Goal: Task Accomplishment & Management: Manage account settings

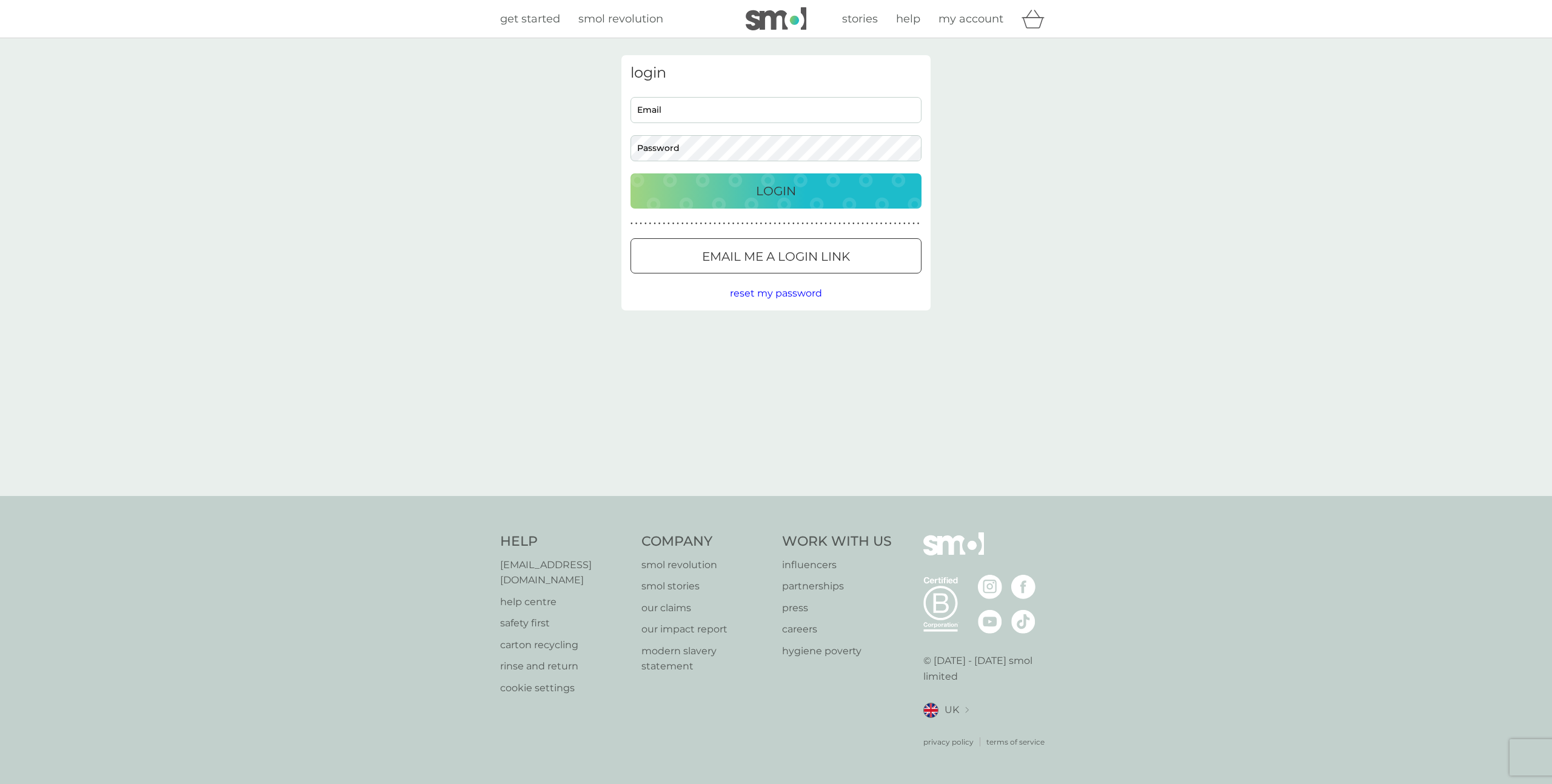
click at [722, 111] on input "Email" at bounding box center [776, 109] width 291 height 26
type input "yamilysousa@hotmail.com"
click at [786, 189] on p "Login" at bounding box center [776, 191] width 40 height 20
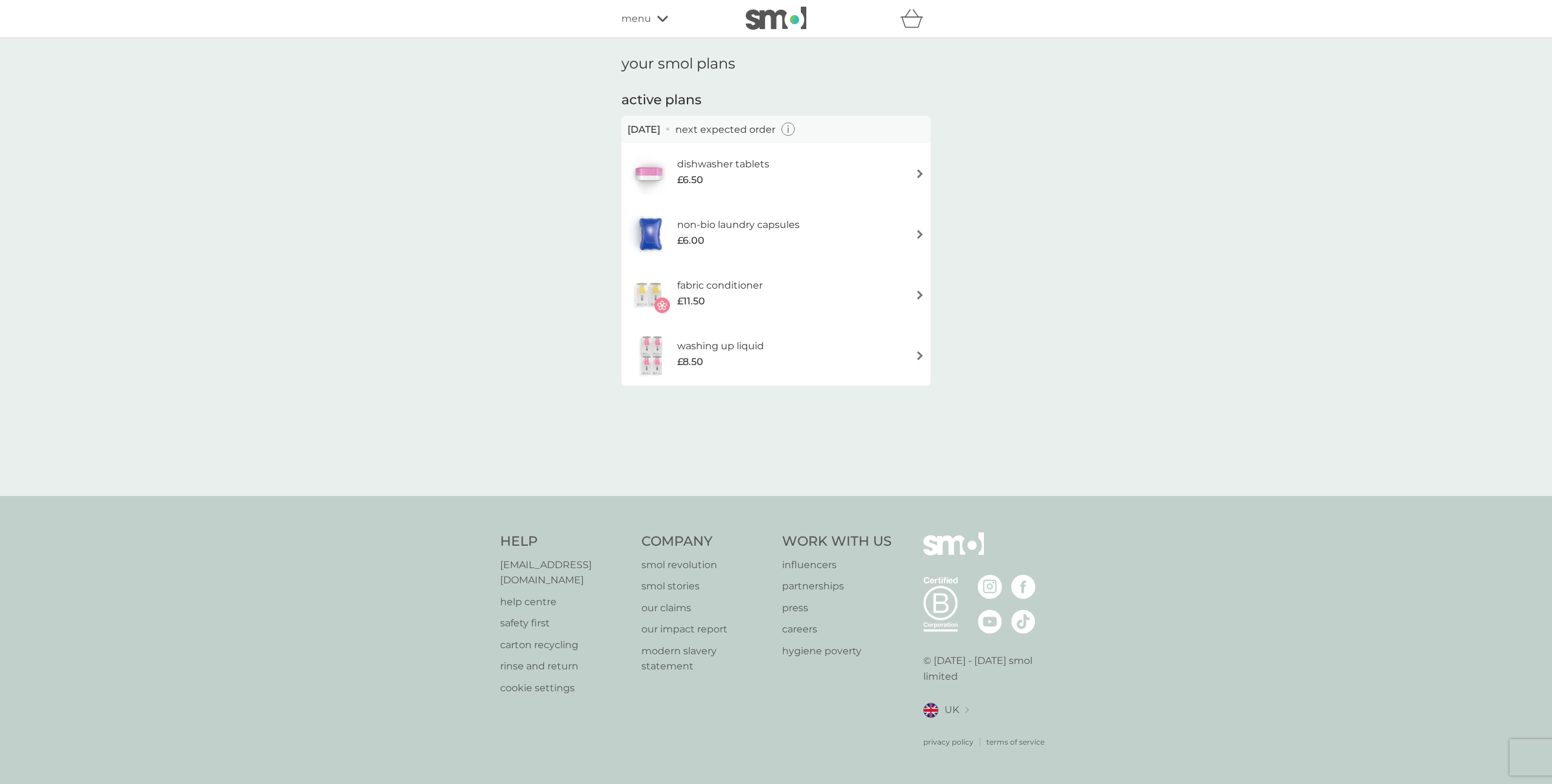
click at [380, 393] on div "your smol plans active plans 7 Nov 2025 next expected order dishwasher tablets …" at bounding box center [776, 267] width 1552 height 458
click at [831, 292] on div "fabric conditioner £11.50" at bounding box center [776, 295] width 297 height 42
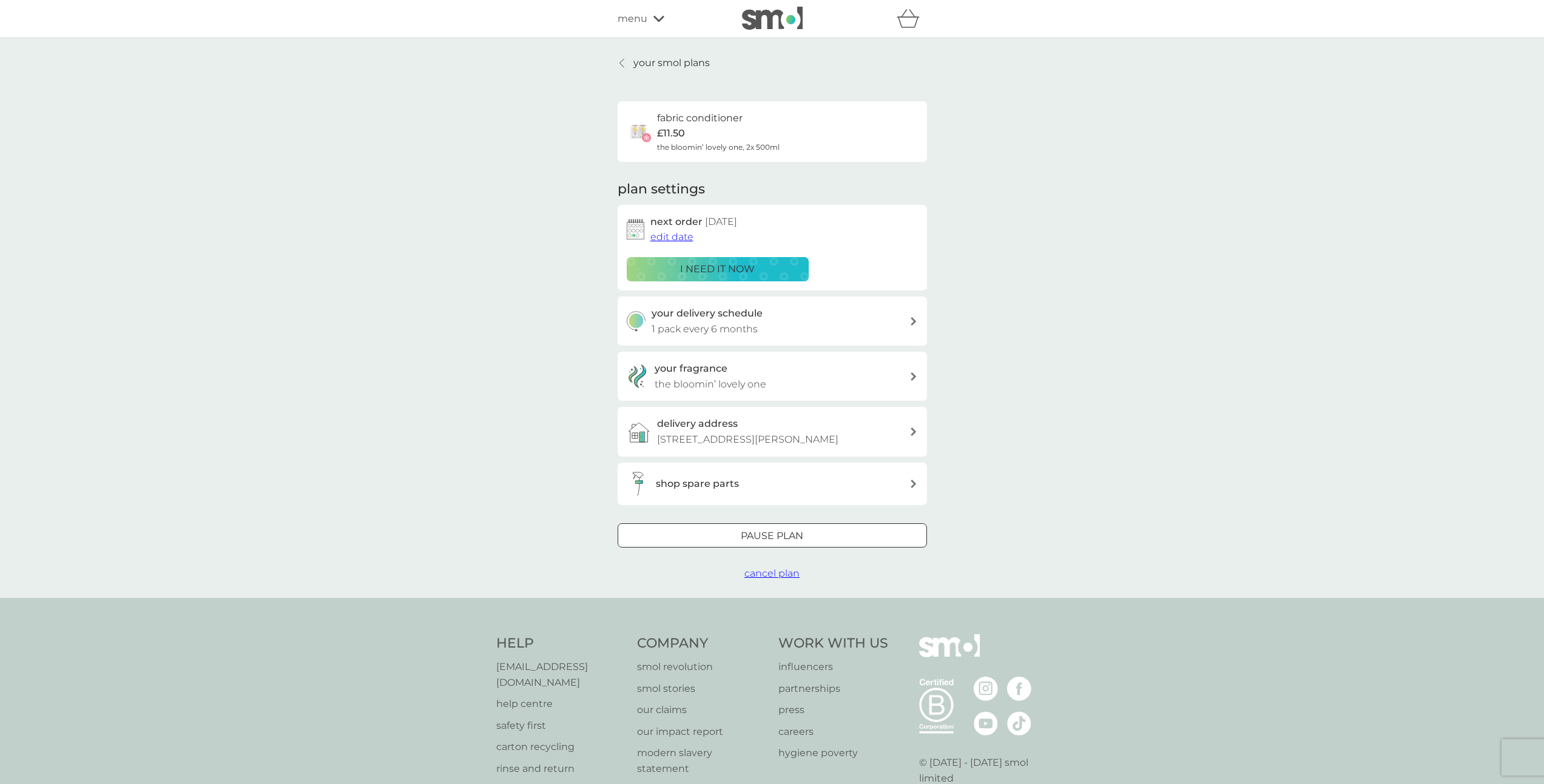
click at [492, 366] on div "your smol plans fabric conditioner £11.50 the bloomin’ lovely one, 2x 500ml pla…" at bounding box center [772, 317] width 1544 height 559
click at [791, 572] on span "cancel plan" at bounding box center [772, 573] width 55 height 11
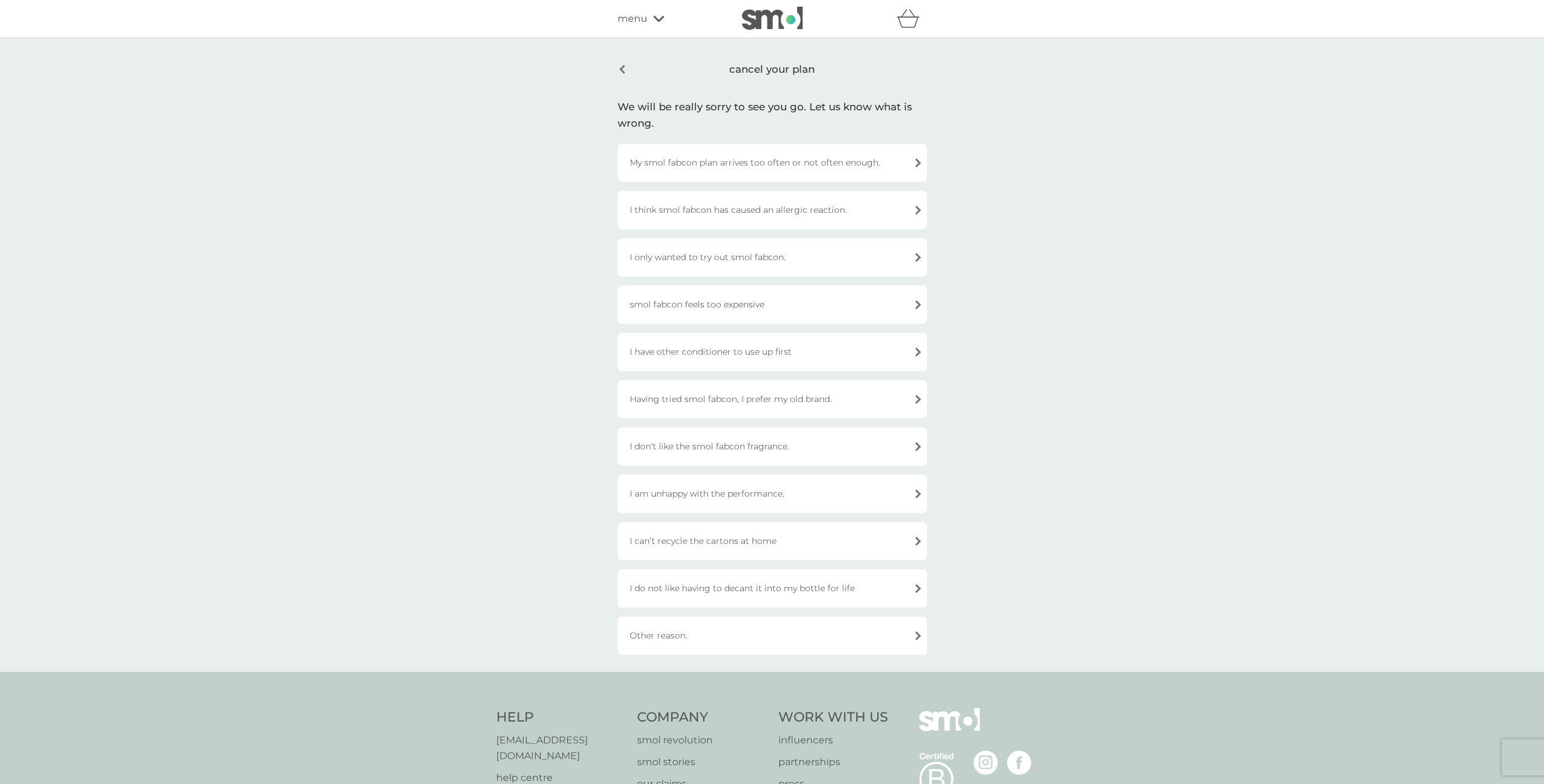
click at [829, 491] on div "I am unhappy with the performance." at bounding box center [772, 493] width 310 height 38
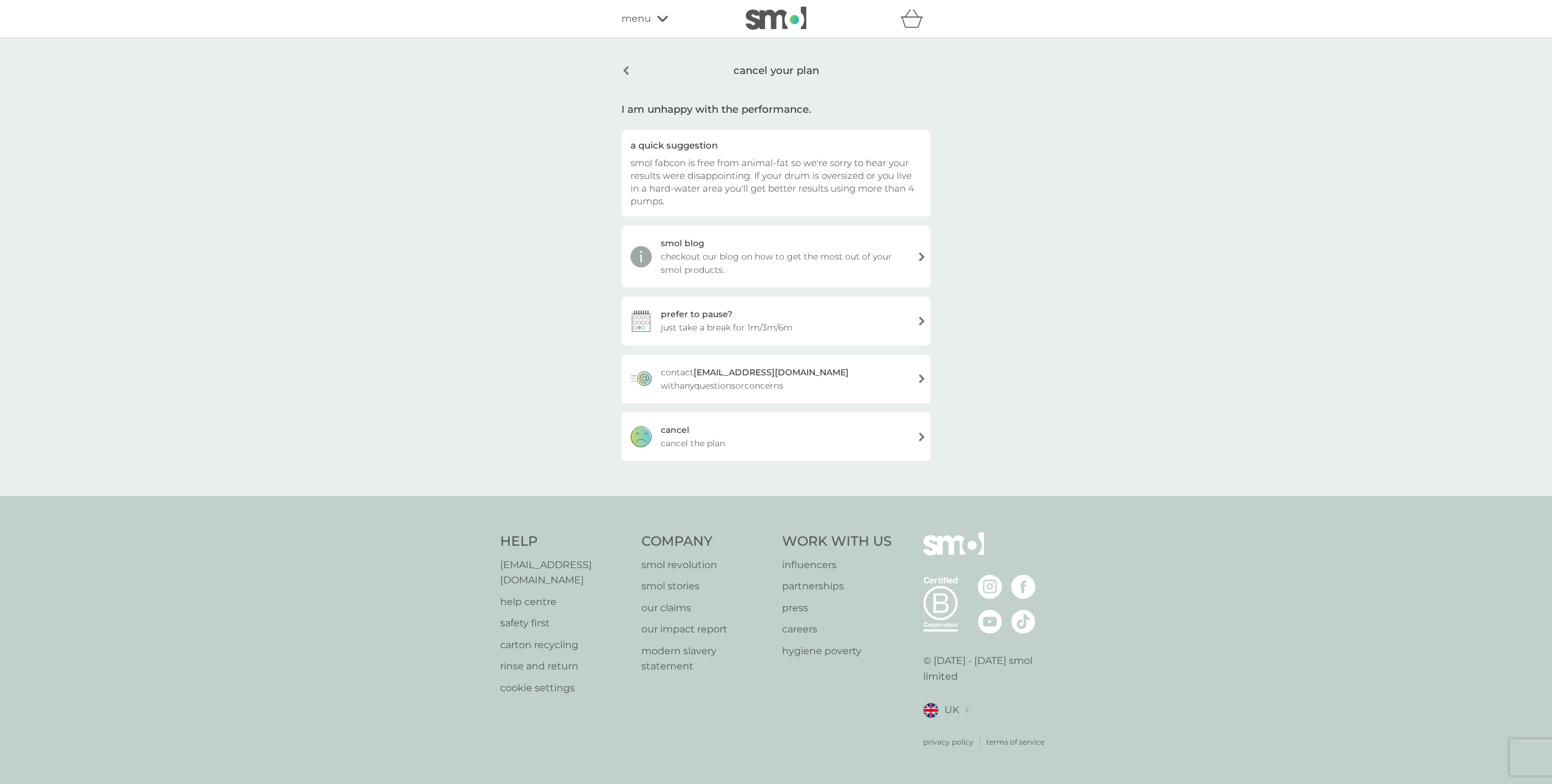
click at [626, 68] on div "cancel your plan" at bounding box center [776, 71] width 310 height 31
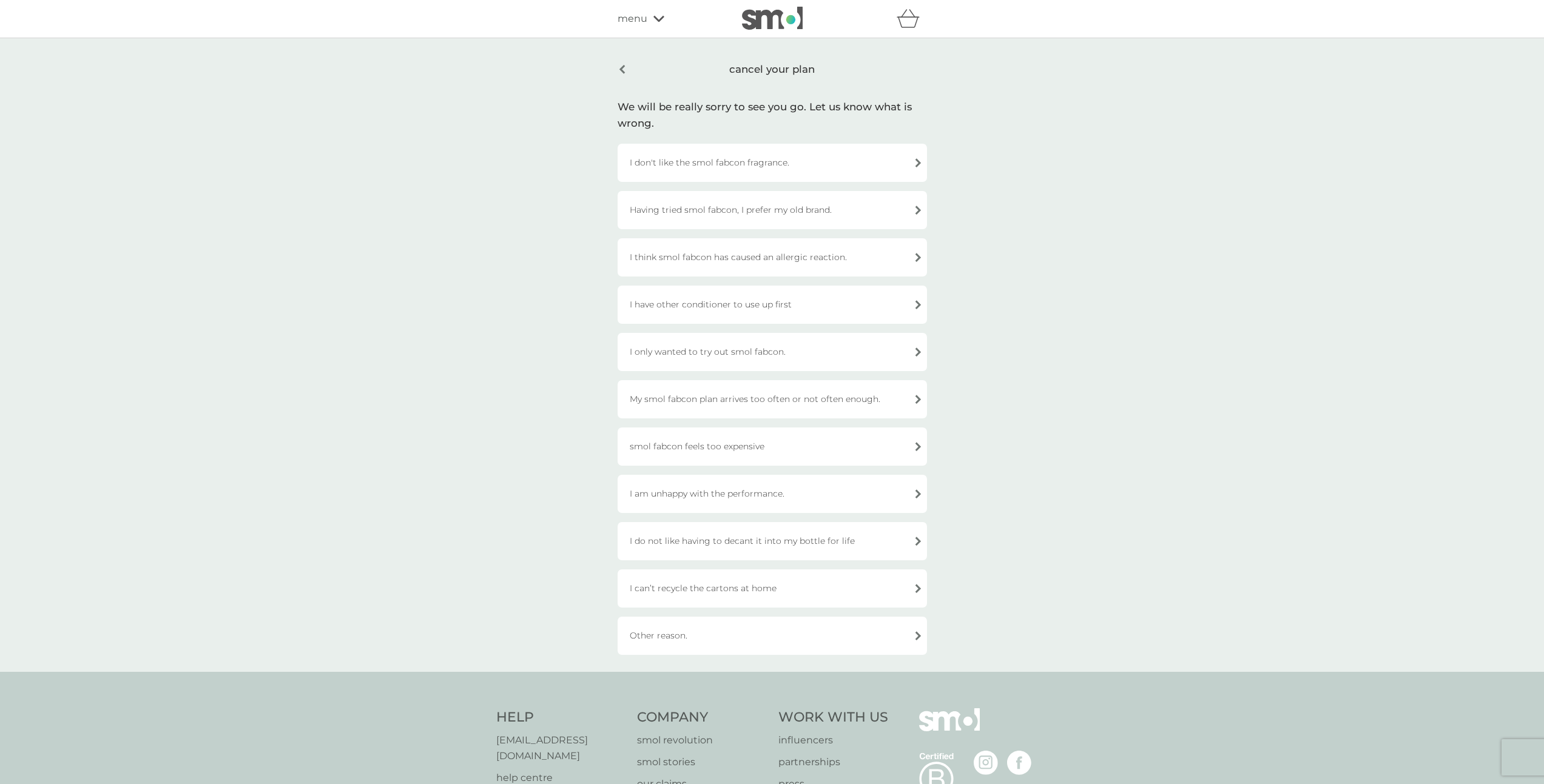
click at [621, 66] on div "cancel your plan" at bounding box center [772, 69] width 310 height 29
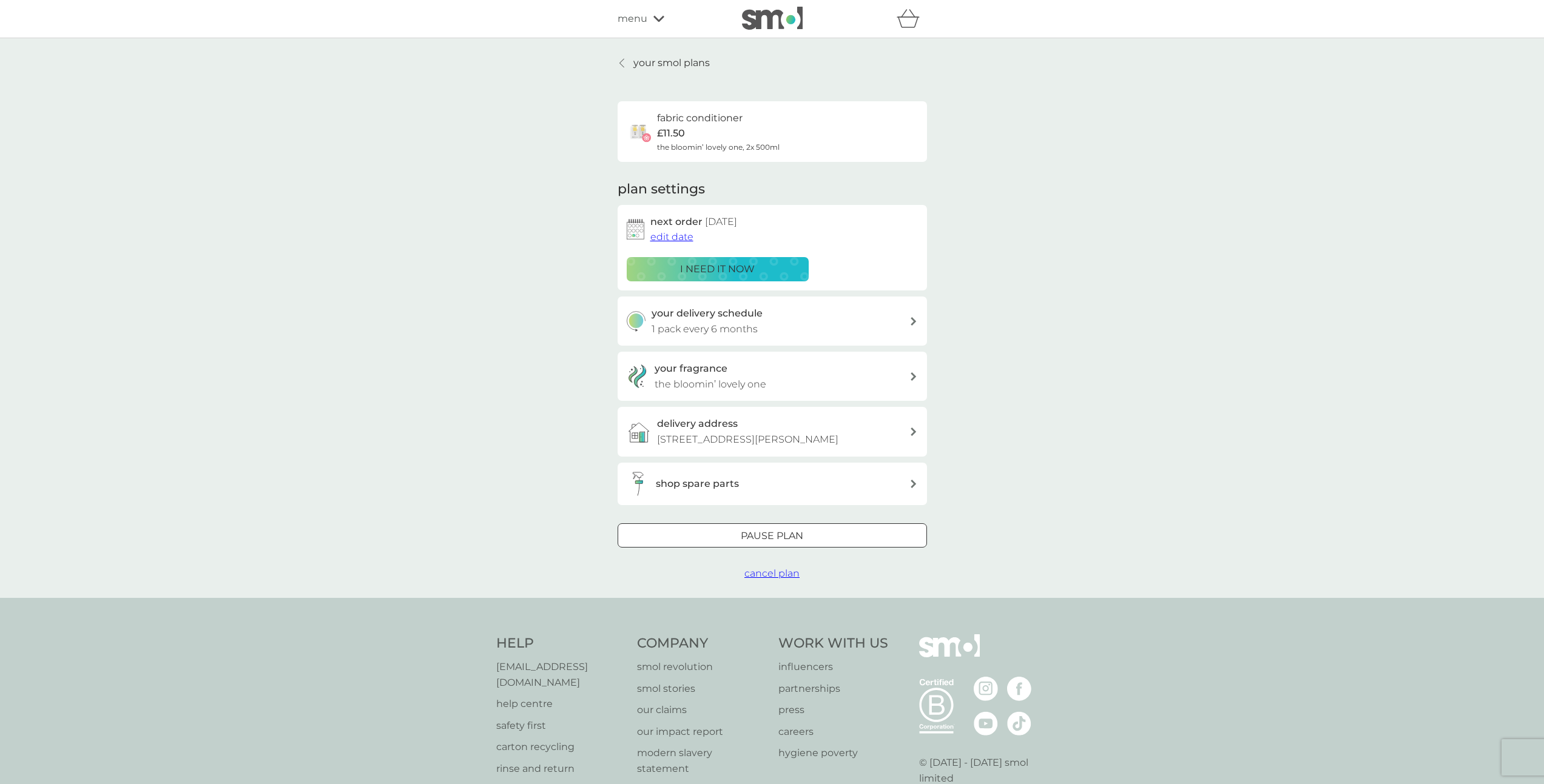
click at [621, 58] on link "your smol plans" at bounding box center [663, 63] width 92 height 15
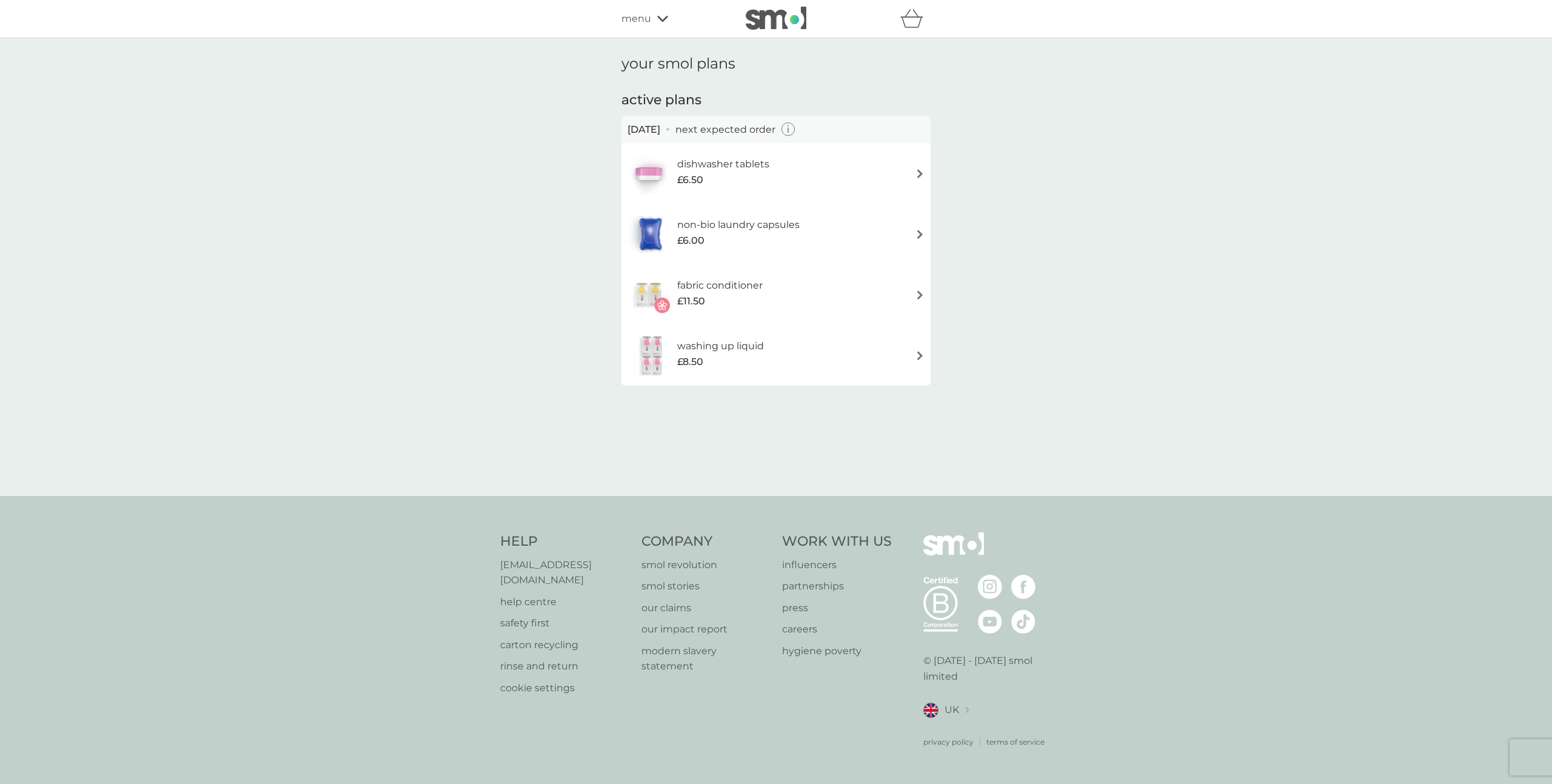
click at [771, 293] on div "fabric conditioner £11.50" at bounding box center [726, 295] width 98 height 34
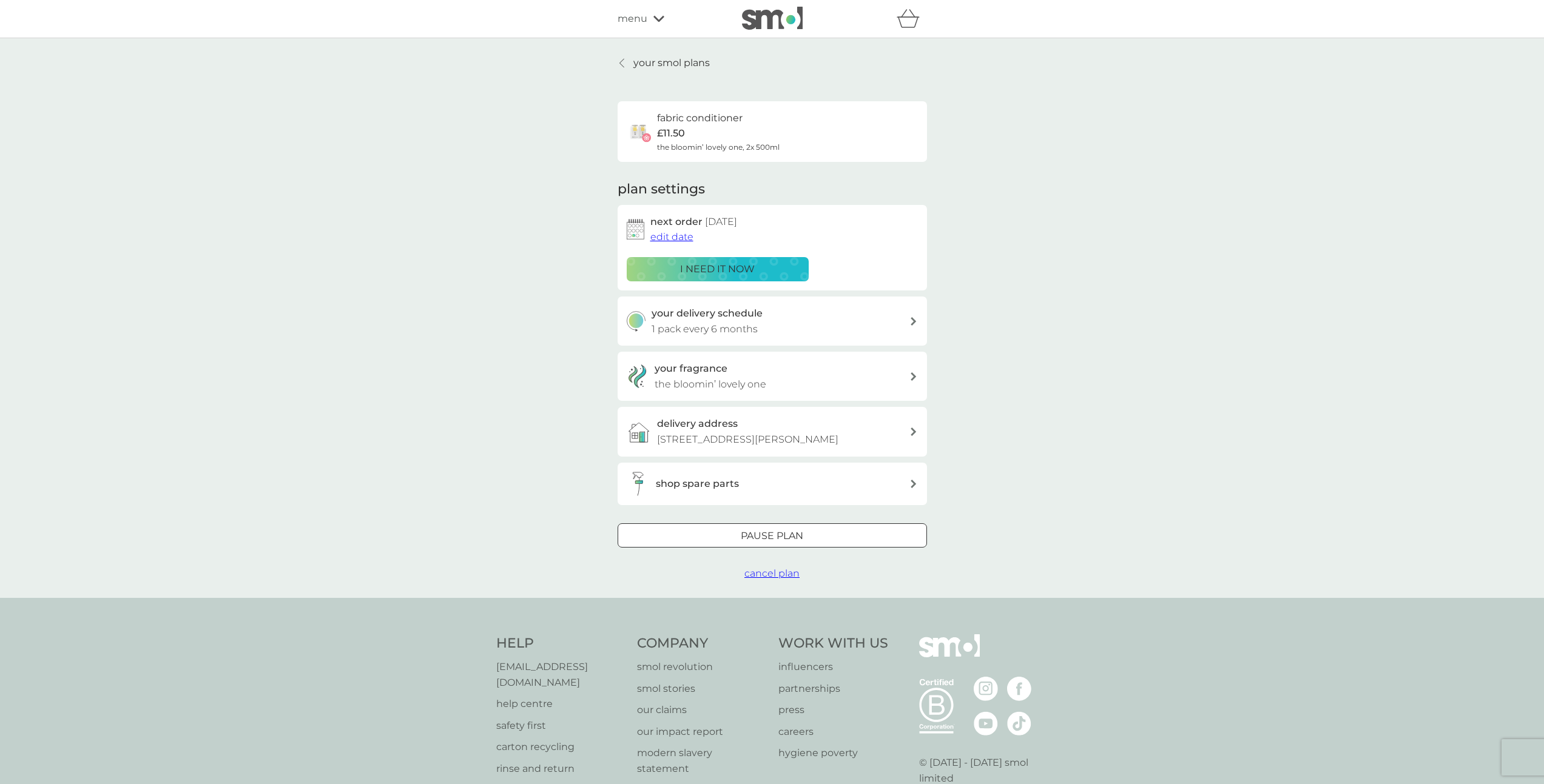
click at [764, 572] on span "cancel plan" at bounding box center [772, 573] width 55 height 11
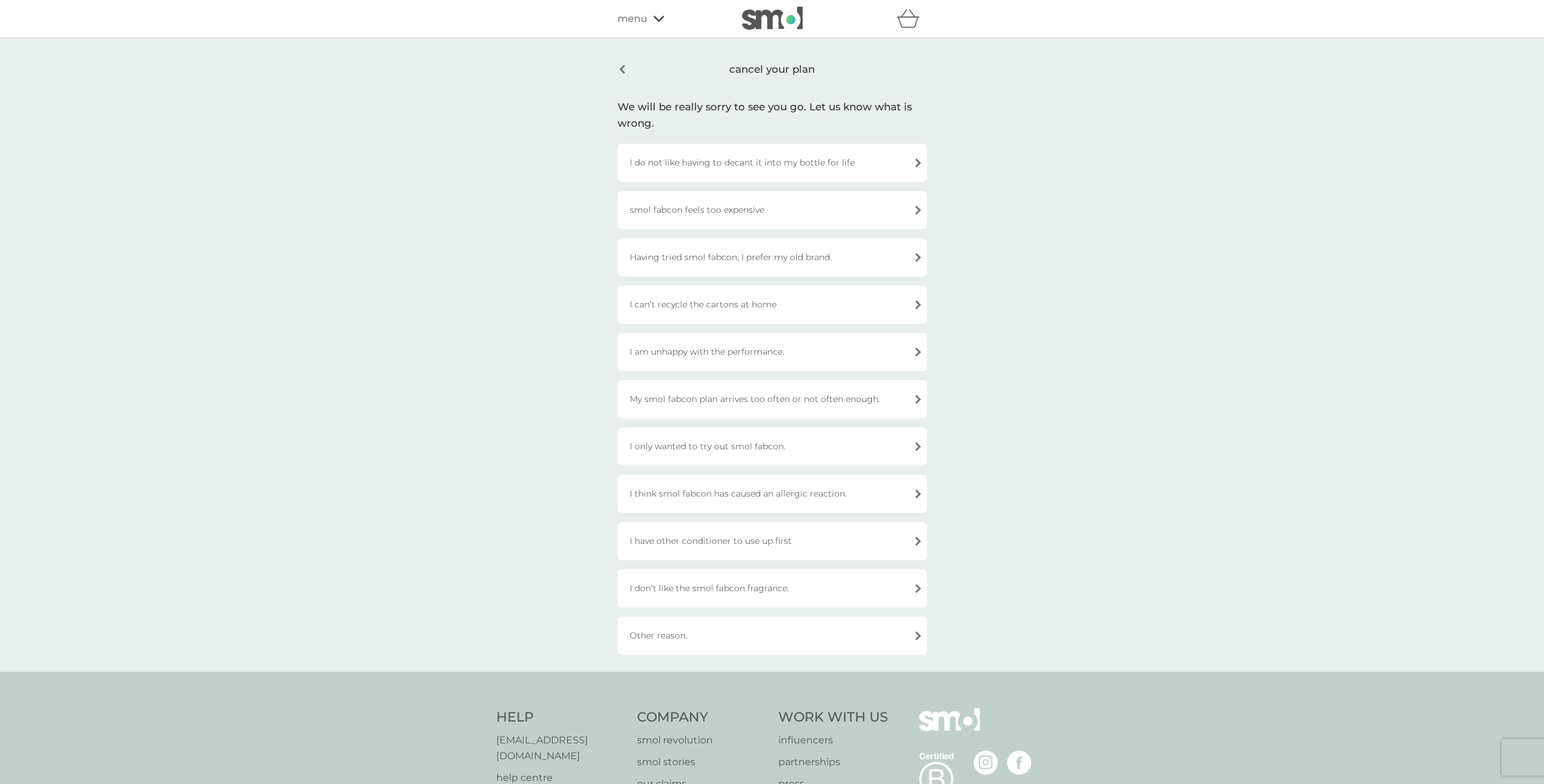
click at [786, 347] on div "I am unhappy with the performance." at bounding box center [772, 352] width 310 height 38
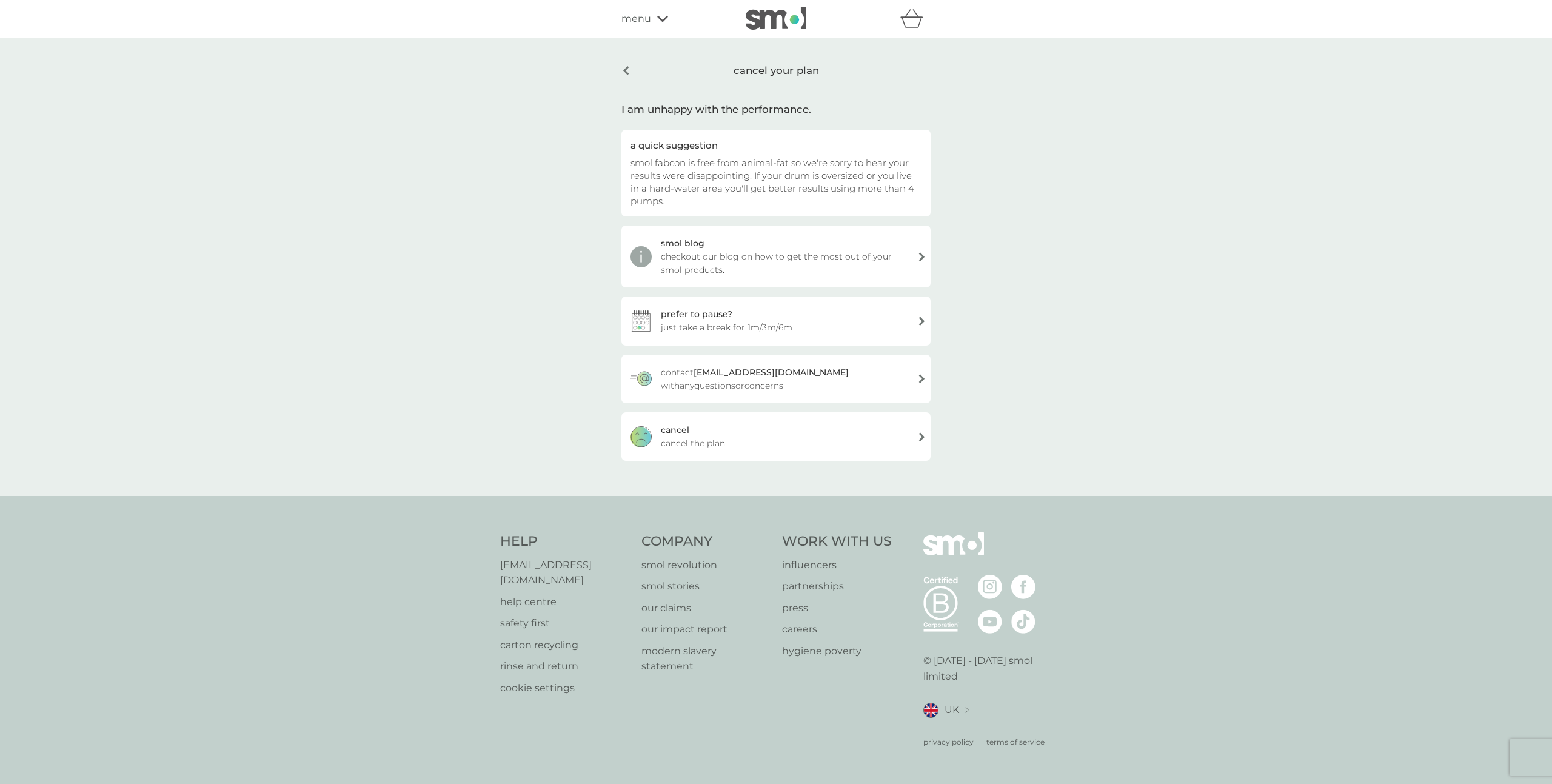
click at [849, 438] on div "cancel cancel the plan" at bounding box center [776, 436] width 310 height 48
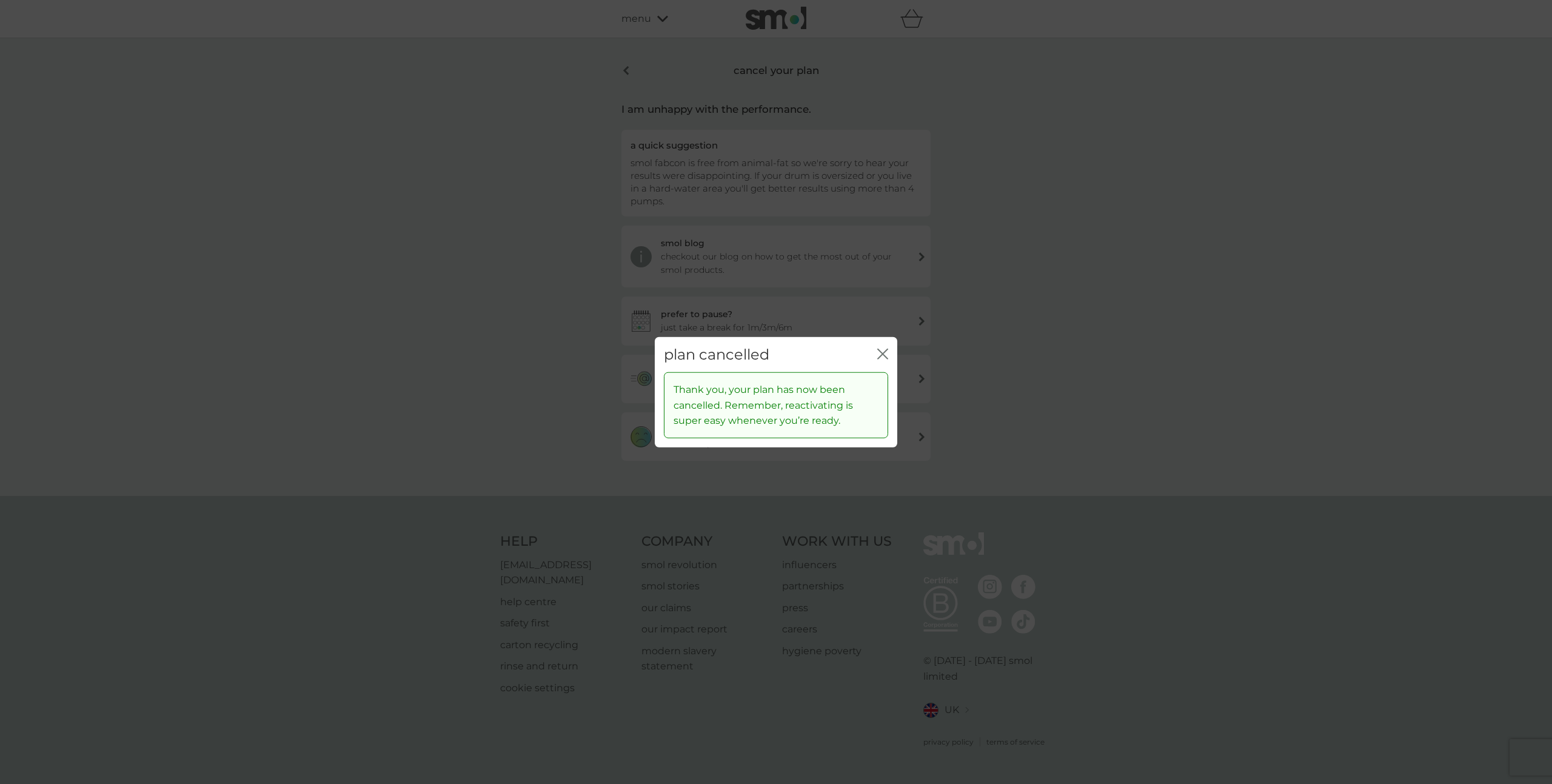
click at [883, 352] on icon "close" at bounding box center [883, 354] width 11 height 11
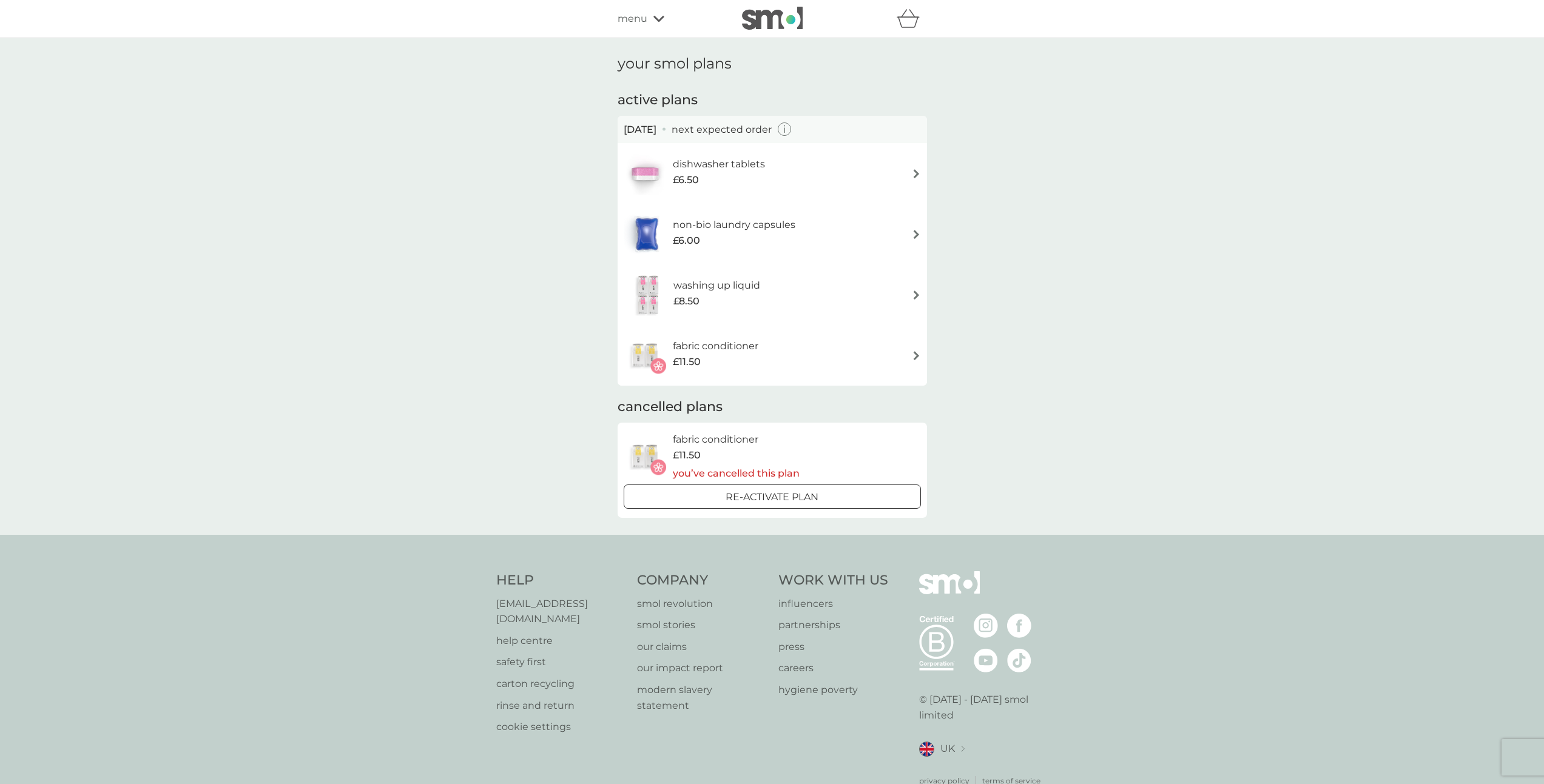
click at [524, 399] on div "your smol plans active plans 7 Nov 2025 next expected order dishwasher tablets …" at bounding box center [772, 286] width 1544 height 497
click at [780, 232] on h6 "non-bio laundry capsules" at bounding box center [734, 225] width 123 height 15
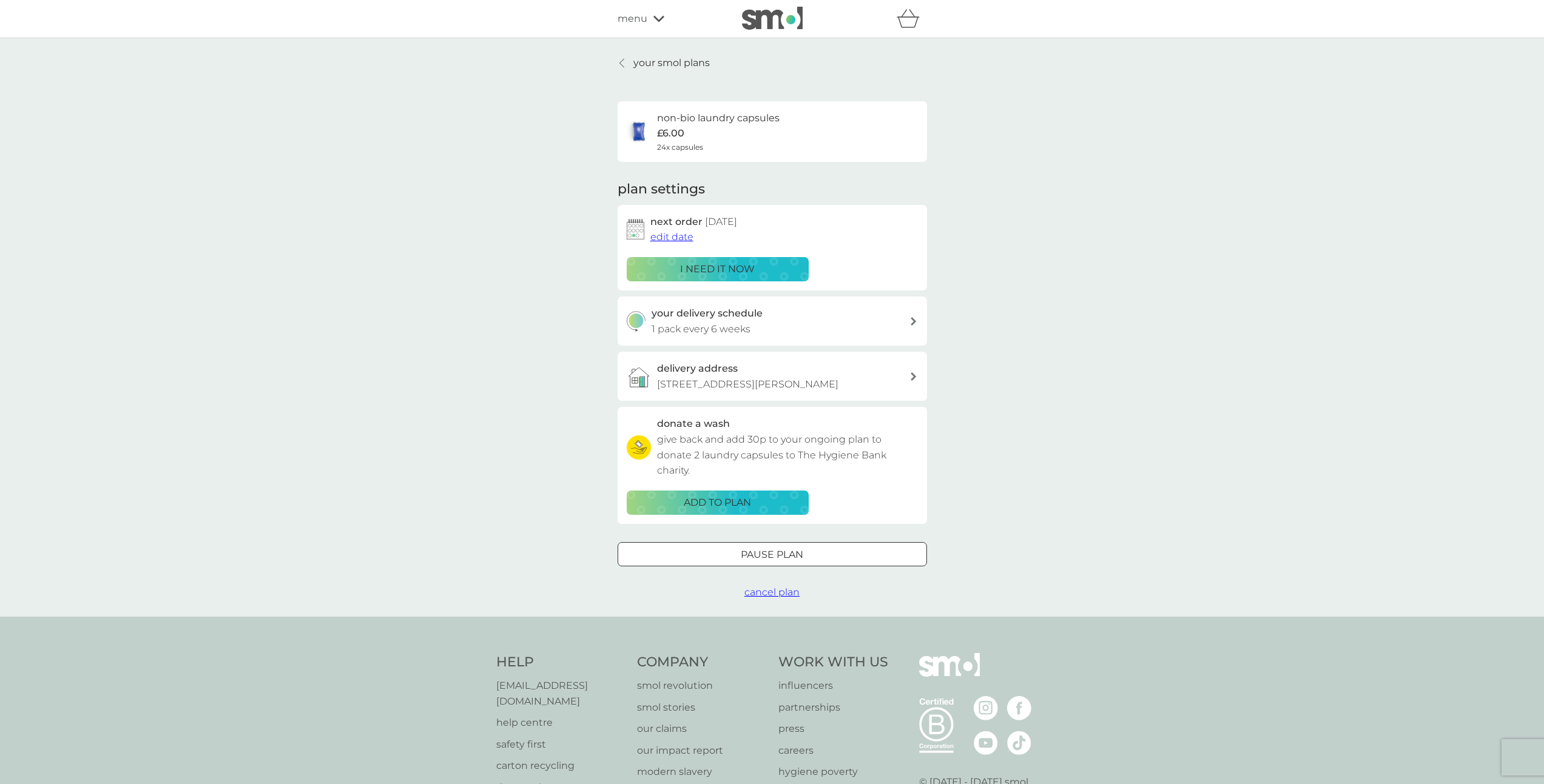
click at [482, 505] on div "your smol plans non-bio laundry capsules £6.00 24x capsules plan settings next …" at bounding box center [772, 327] width 1544 height 578
click at [1076, 556] on div "your smol plans non-bio laundry capsules £6.00 24x capsules plan settings next …" at bounding box center [772, 327] width 1544 height 578
drag, startPoint x: 461, startPoint y: 431, endPoint x: 470, endPoint y: 493, distance: 62.6
click at [466, 437] on div "your smol plans non-bio laundry capsules £6.00 24x capsules plan settings next …" at bounding box center [772, 327] width 1544 height 578
click at [624, 62] on div at bounding box center [622, 63] width 8 height 10
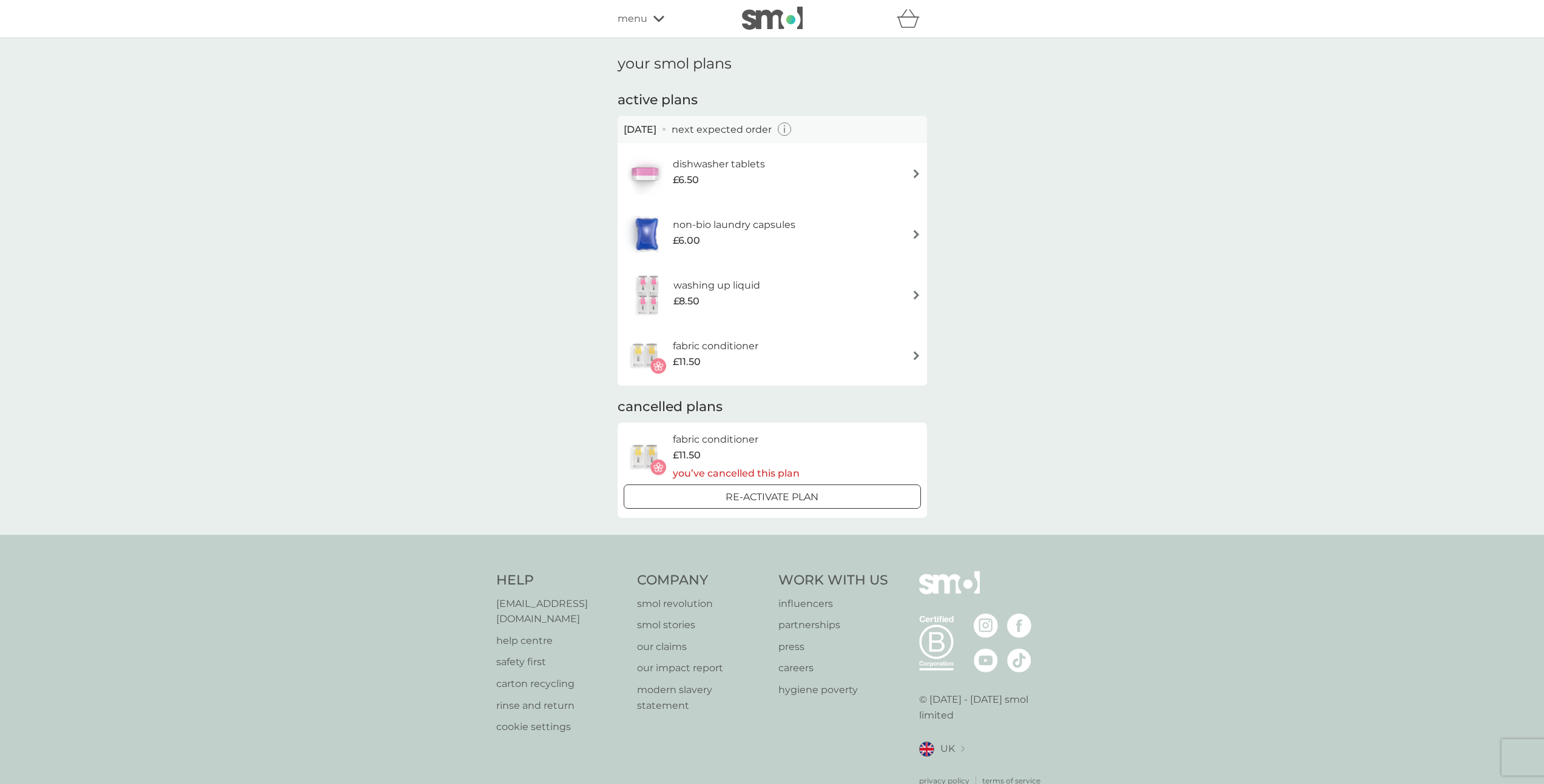
click at [453, 439] on div "your smol plans active plans 7 Nov 2025 next expected order dishwasher tablets …" at bounding box center [772, 286] width 1544 height 497
drag, startPoint x: 1089, startPoint y: 363, endPoint x: 986, endPoint y: 373, distance: 103.5
click at [1089, 363] on div "your smol plans active plans 7 Nov 2025 next expected order dishwasher tablets …" at bounding box center [772, 286] width 1544 height 497
click at [473, 371] on div "your smol plans active plans 7 Nov 2025 next expected order dishwasher tablets …" at bounding box center [772, 286] width 1544 height 497
click at [1324, 293] on div "your smol plans active plans 7 Nov 2025 next expected order dishwasher tablets …" at bounding box center [772, 286] width 1544 height 497
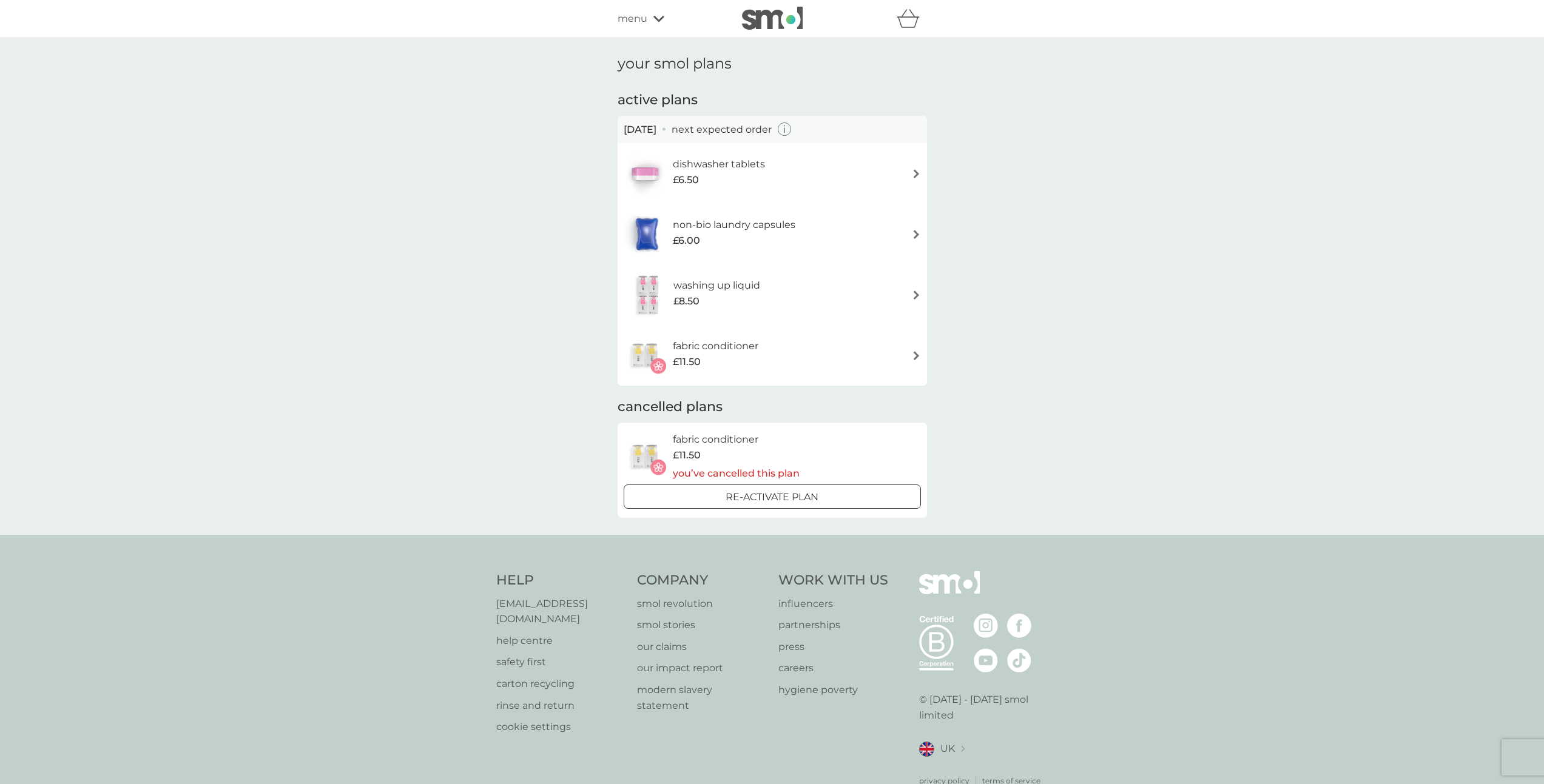
click at [1140, 296] on div "your smol plans active plans 7 Nov 2025 next expected order dishwasher tablets …" at bounding box center [772, 286] width 1544 height 497
drag, startPoint x: 1371, startPoint y: 294, endPoint x: 1355, endPoint y: 293, distance: 16.0
click at [1370, 294] on div "your smol plans active plans 7 Nov 2025 next expected order dishwasher tablets …" at bounding box center [772, 286] width 1544 height 497
click at [1285, 298] on div "your smol plans active plans 7 Nov 2025 next expected order dishwasher tablets …" at bounding box center [772, 286] width 1544 height 497
click at [343, 287] on div "your smol plans active plans 7 Nov 2025 next expected order dishwasher tablets …" at bounding box center [772, 286] width 1544 height 497
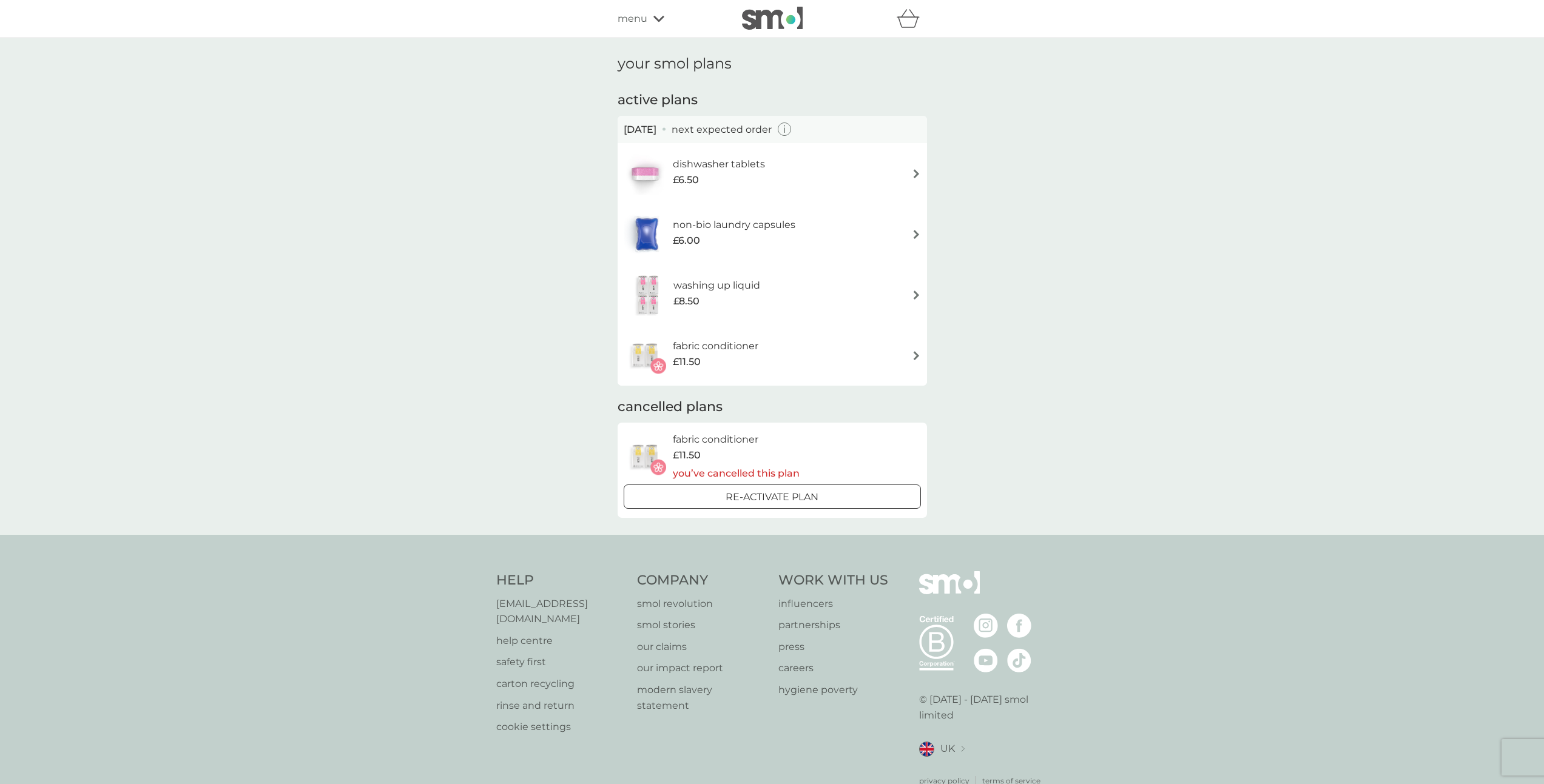
click at [432, 279] on div "your smol plans active plans 7 Nov 2025 next expected order dishwasher tablets …" at bounding box center [772, 286] width 1544 height 497
click at [428, 280] on div "your smol plans active plans 7 Nov 2025 next expected order dishwasher tablets …" at bounding box center [772, 286] width 1544 height 497
click at [1151, 213] on div "your smol plans active plans 7 Nov 2025 next expected order dishwasher tablets …" at bounding box center [772, 286] width 1544 height 497
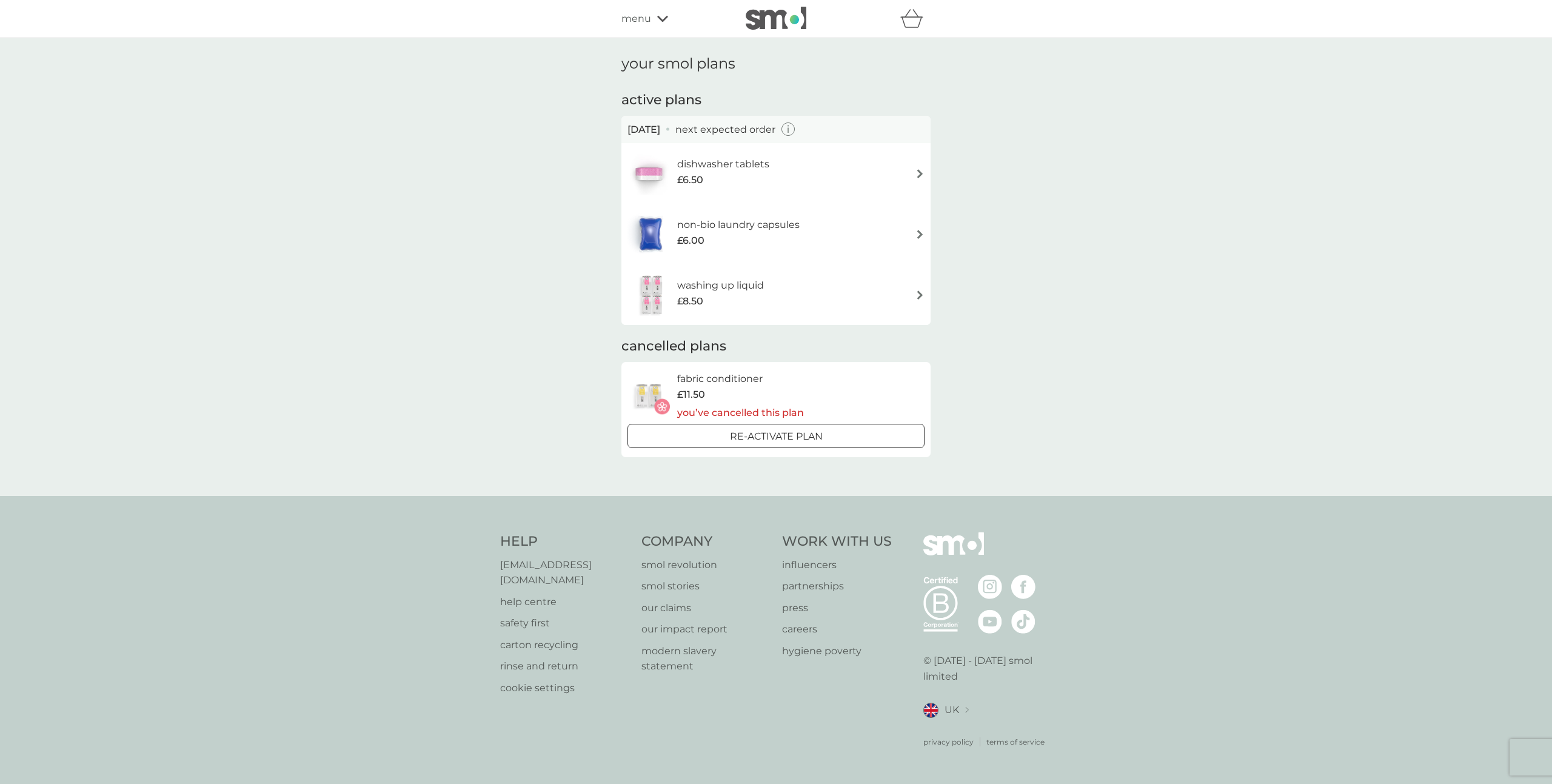
click at [487, 244] on div "your smol plans active plans [DATE] next expected order dishwasher tablets £6.5…" at bounding box center [776, 267] width 1552 height 458
drag, startPoint x: 1209, startPoint y: 265, endPoint x: 1232, endPoint y: 265, distance: 23.0
click at [1212, 265] on div "your smol plans active plans [DATE] next expected order dishwasher tablets £6.5…" at bounding box center [776, 267] width 1552 height 458
drag, startPoint x: 1355, startPoint y: 265, endPoint x: 1341, endPoint y: 265, distance: 14.0
click at [1354, 265] on div "your smol plans active plans [DATE] next expected order dishwasher tablets £6.5…" at bounding box center [776, 267] width 1552 height 458
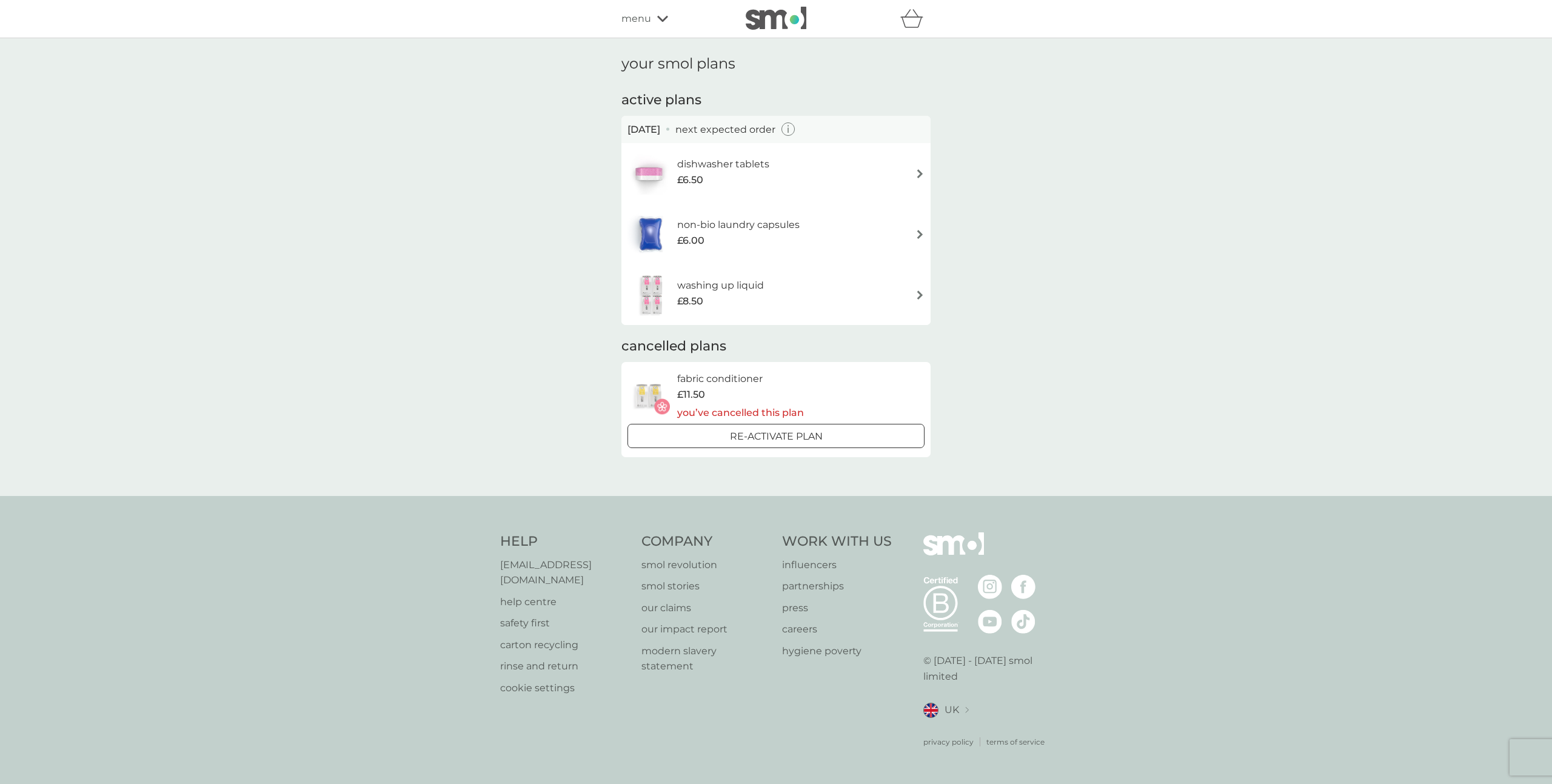
click at [1189, 273] on div "your smol plans active plans [DATE] next expected order dishwasher tablets £6.5…" at bounding box center [776, 267] width 1552 height 458
click at [407, 265] on div "your smol plans active plans [DATE] next expected order dishwasher tablets £6.5…" at bounding box center [776, 267] width 1552 height 458
click at [479, 265] on div "your smol plans active plans [DATE] next expected order dishwasher tablets £6.5…" at bounding box center [776, 267] width 1552 height 458
click at [425, 263] on div "your smol plans active plans [DATE] next expected order dishwasher tablets £6.5…" at bounding box center [776, 267] width 1552 height 458
click at [453, 263] on div "your smol plans active plans [DATE] next expected order dishwasher tablets £6.5…" at bounding box center [776, 267] width 1552 height 458
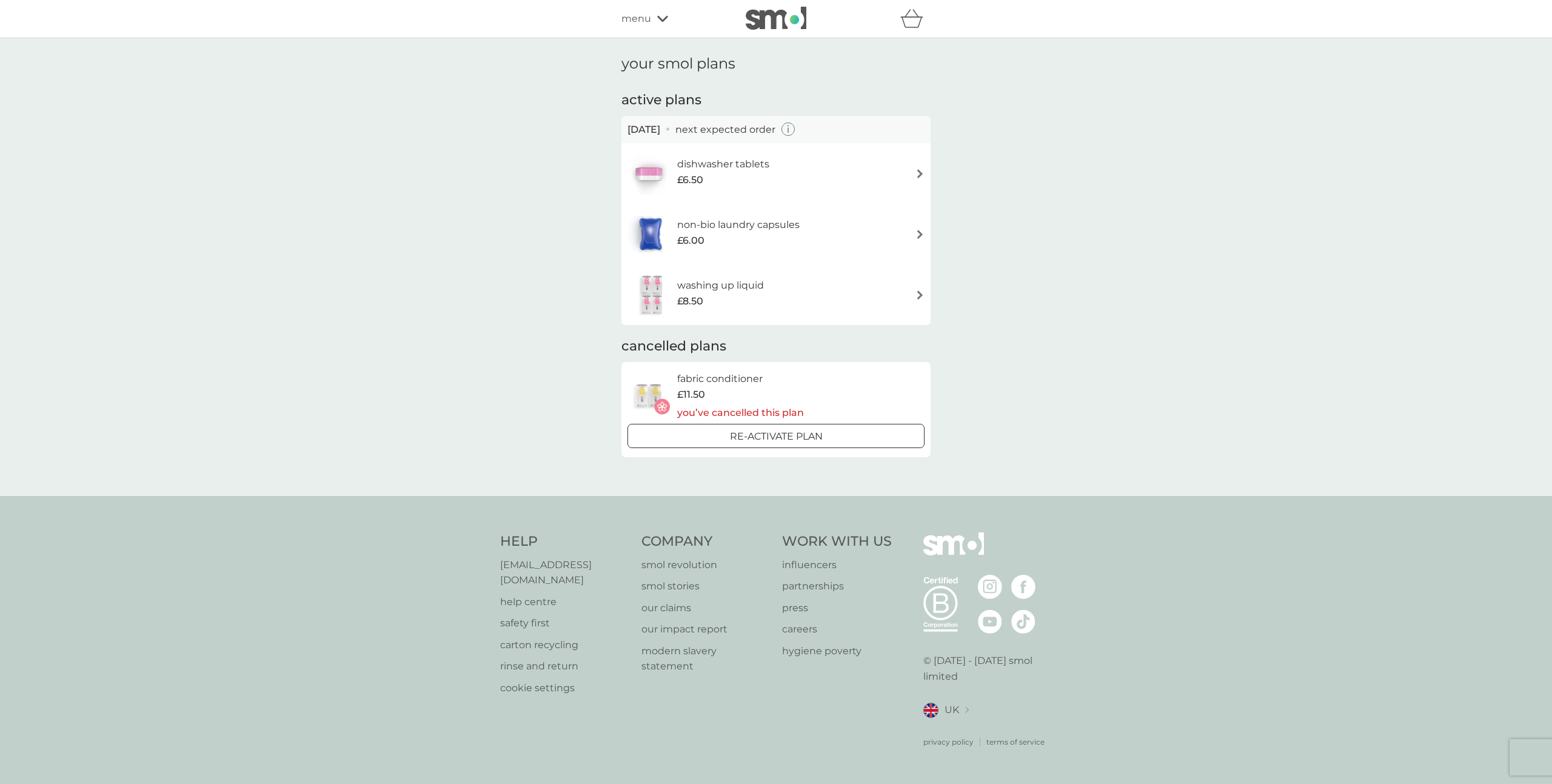
click at [1254, 260] on div "your smol plans active plans [DATE] next expected order dishwasher tablets £6.5…" at bounding box center [776, 267] width 1552 height 458
click at [1292, 260] on div "your smol plans active plans [DATE] next expected order dishwasher tablets £6.5…" at bounding box center [776, 267] width 1552 height 458
drag, startPoint x: 1228, startPoint y: 131, endPoint x: 1197, endPoint y: 135, distance: 31.3
click at [1228, 131] on div "your smol plans active plans [DATE] next expected order dishwasher tablets £6.5…" at bounding box center [776, 267] width 1552 height 458
drag, startPoint x: 287, startPoint y: 366, endPoint x: 337, endPoint y: 357, distance: 50.8
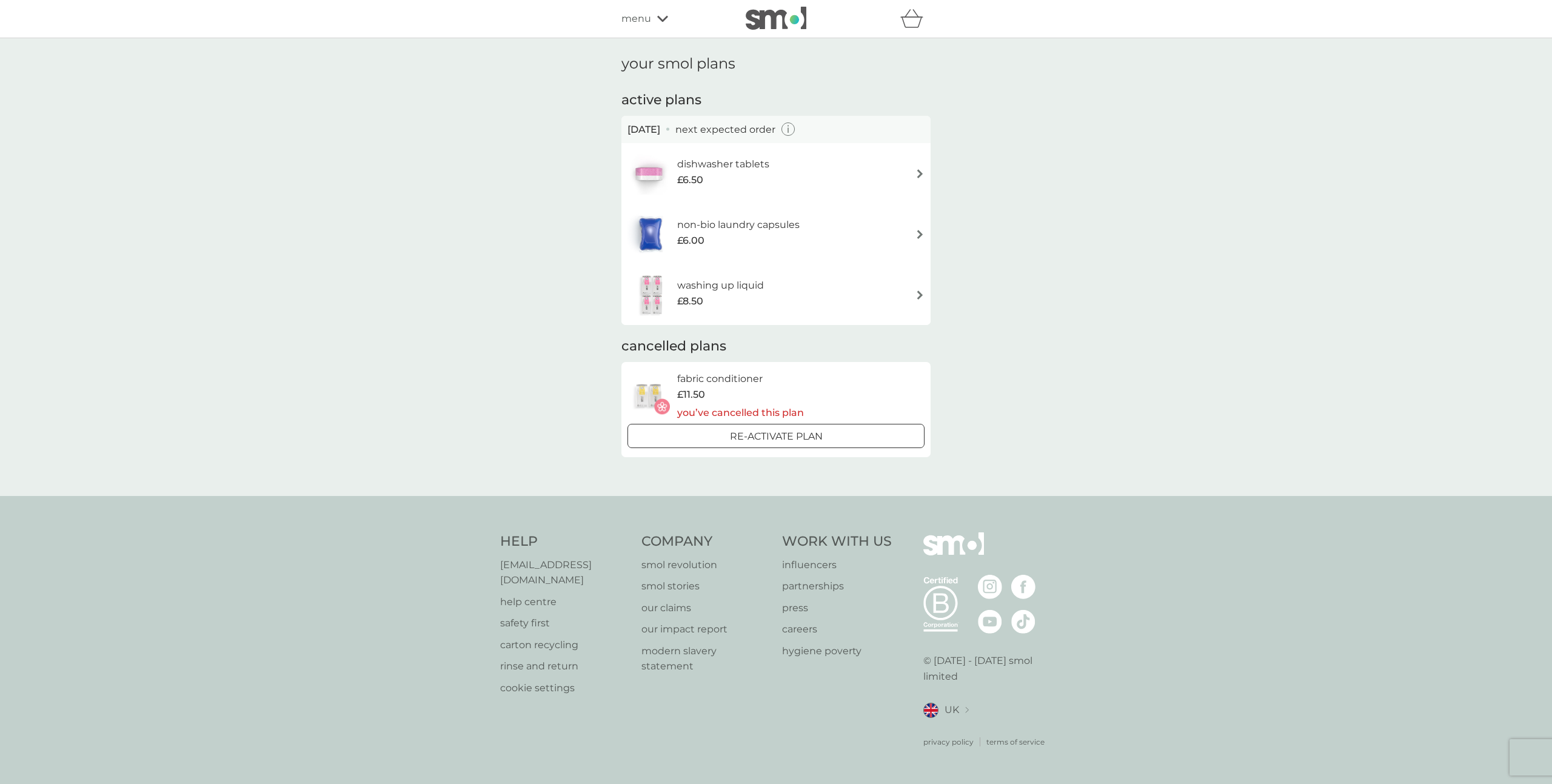
click at [287, 365] on div "your smol plans active plans [DATE] next expected order dishwasher tablets £6.5…" at bounding box center [776, 267] width 1552 height 458
drag, startPoint x: 1199, startPoint y: 225, endPoint x: 1333, endPoint y: 38, distance: 230.1
click at [1202, 225] on div "your smol plans active plans [DATE] next expected order dishwasher tablets £6.5…" at bounding box center [776, 267] width 1552 height 458
